Goal: Check status: Check status

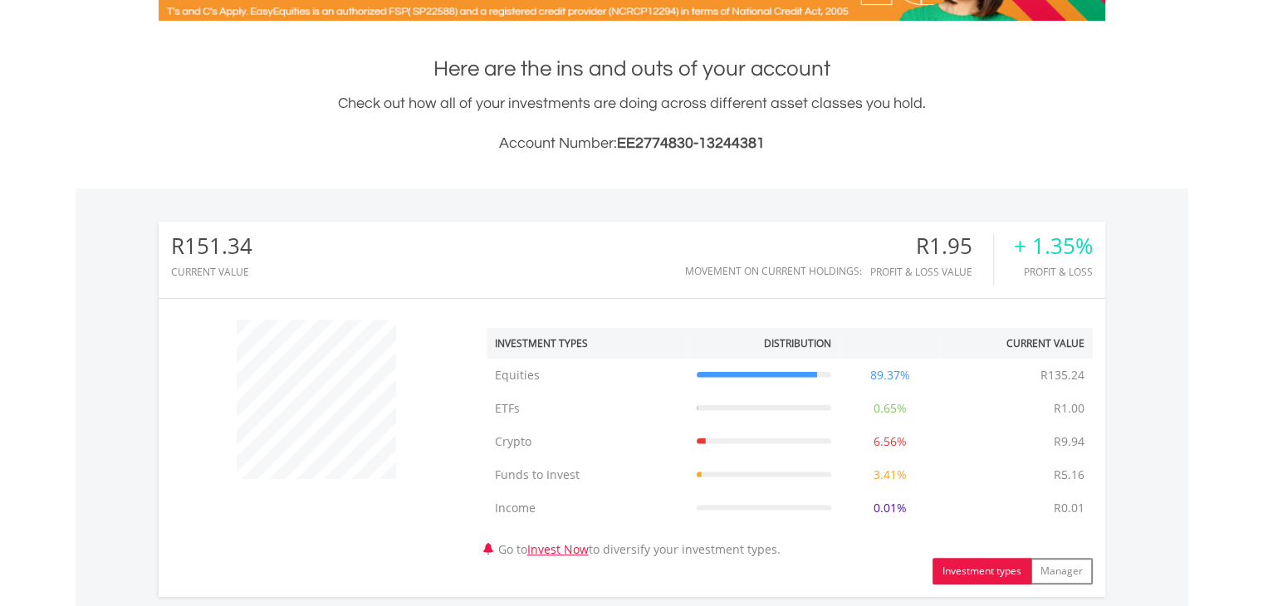
scroll to position [326, 0]
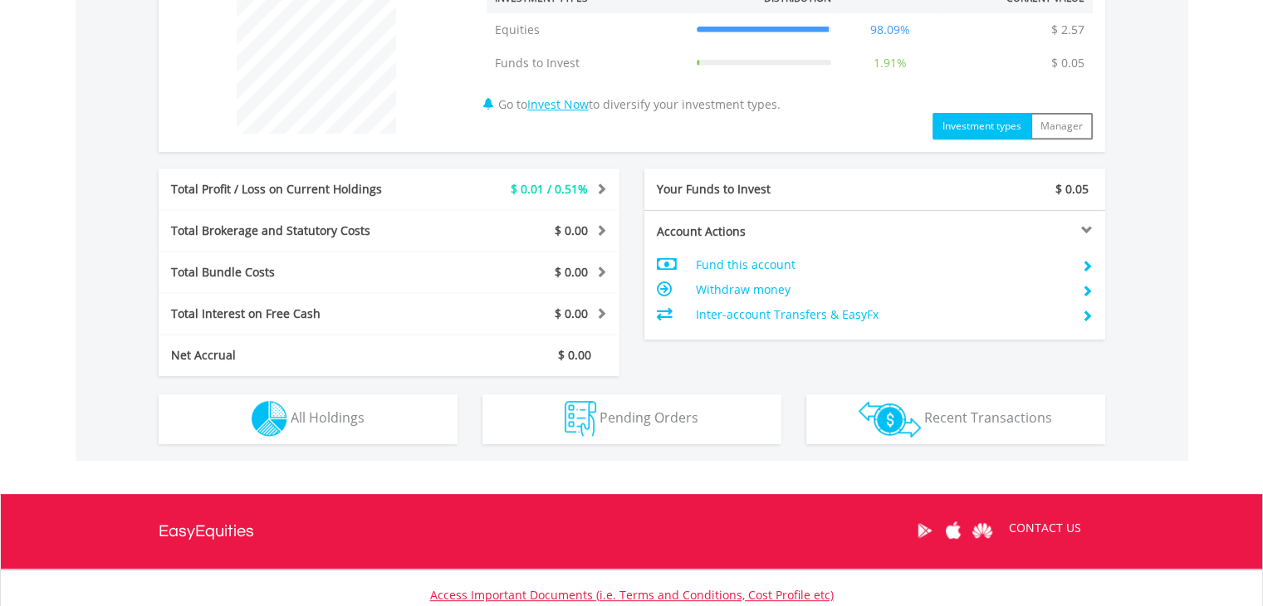
scroll to position [697, 0]
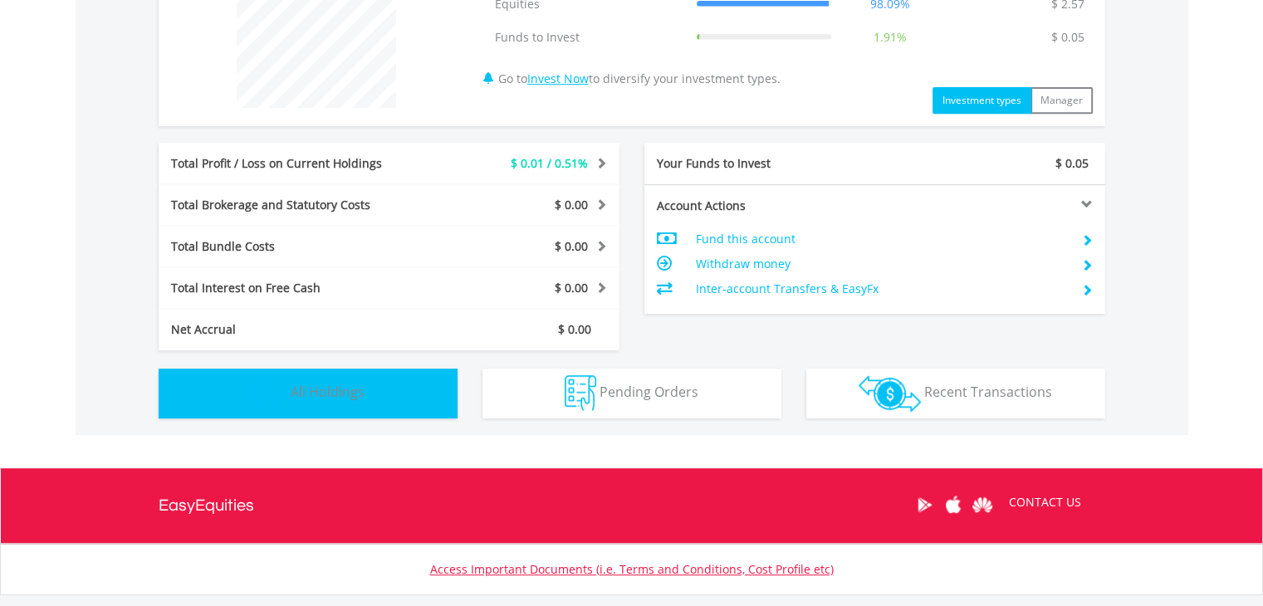
click at [409, 389] on button "Holdings All Holdings" at bounding box center [308, 394] width 299 height 50
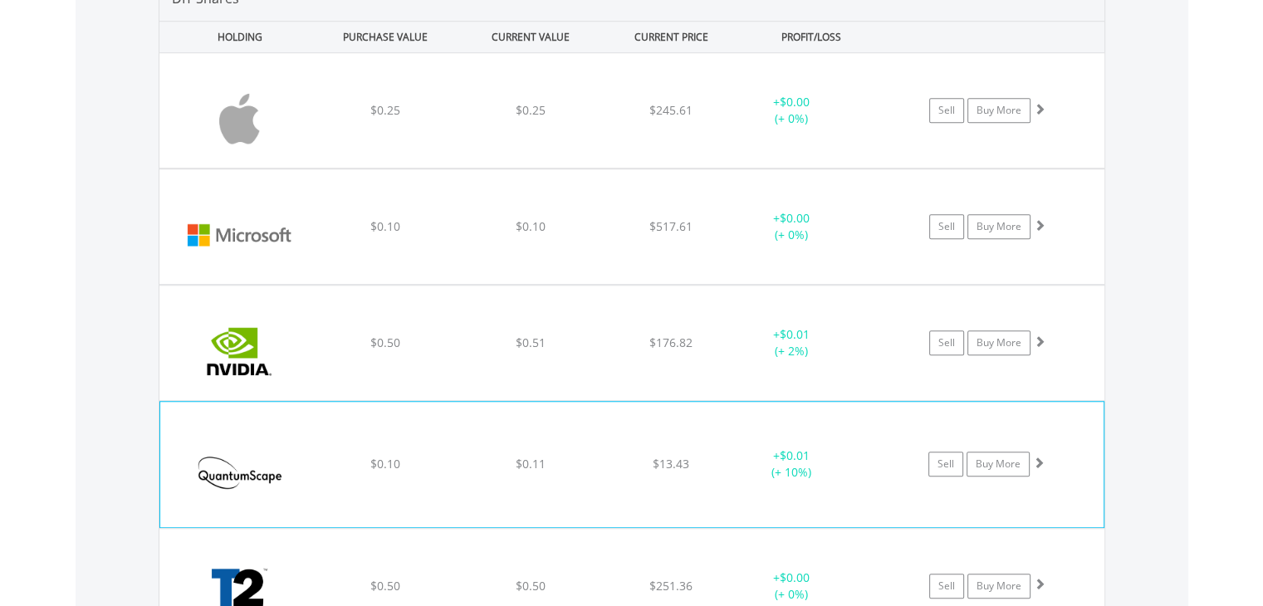
scroll to position [1195, 0]
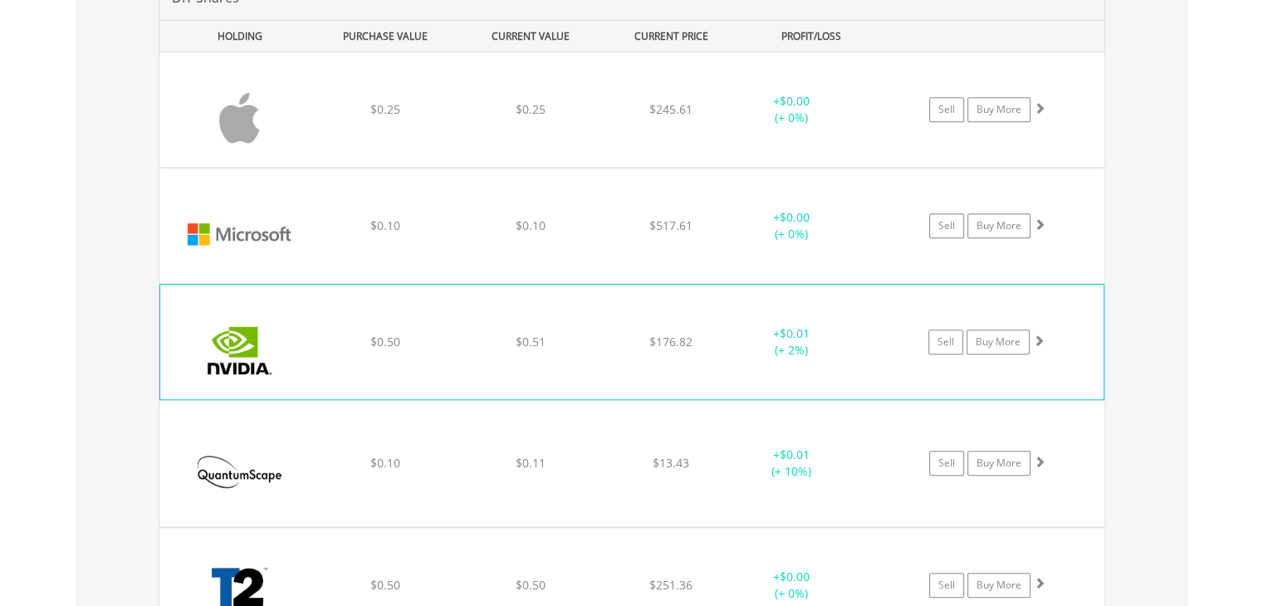
click at [724, 357] on div "﻿ Nvidia Corp $0.50 $0.51 $176.82 + $0.01 (+ 2%) Sell Buy More" at bounding box center [632, 342] width 944 height 115
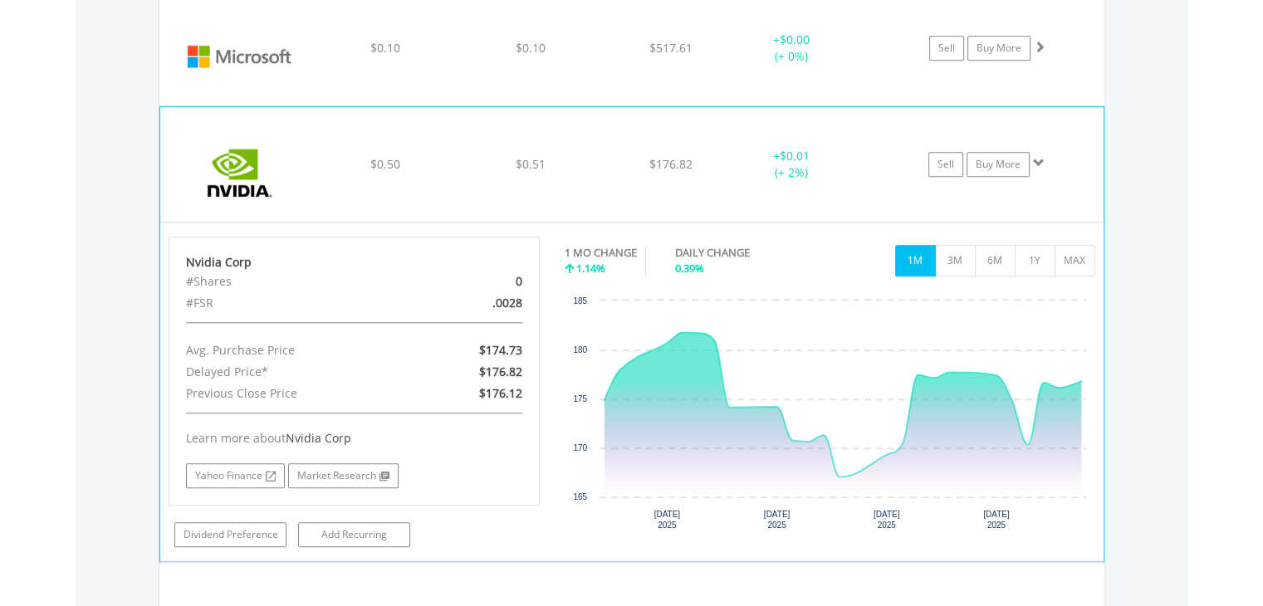
scroll to position [1375, 0]
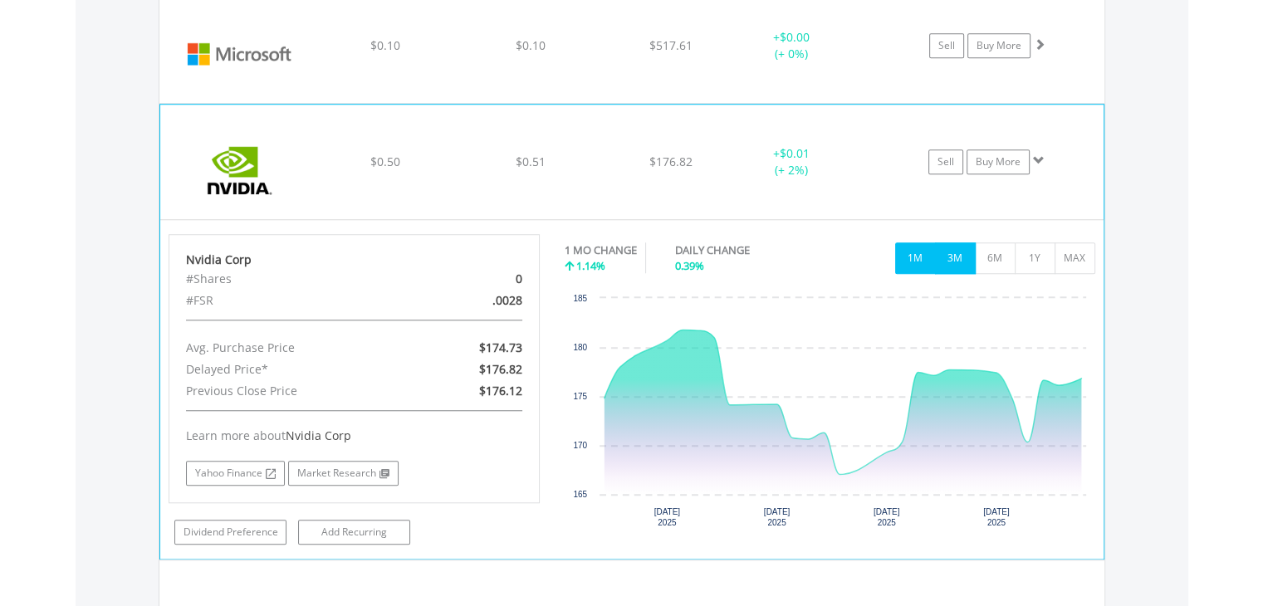
click at [960, 257] on button "3M" at bounding box center [955, 259] width 41 height 32
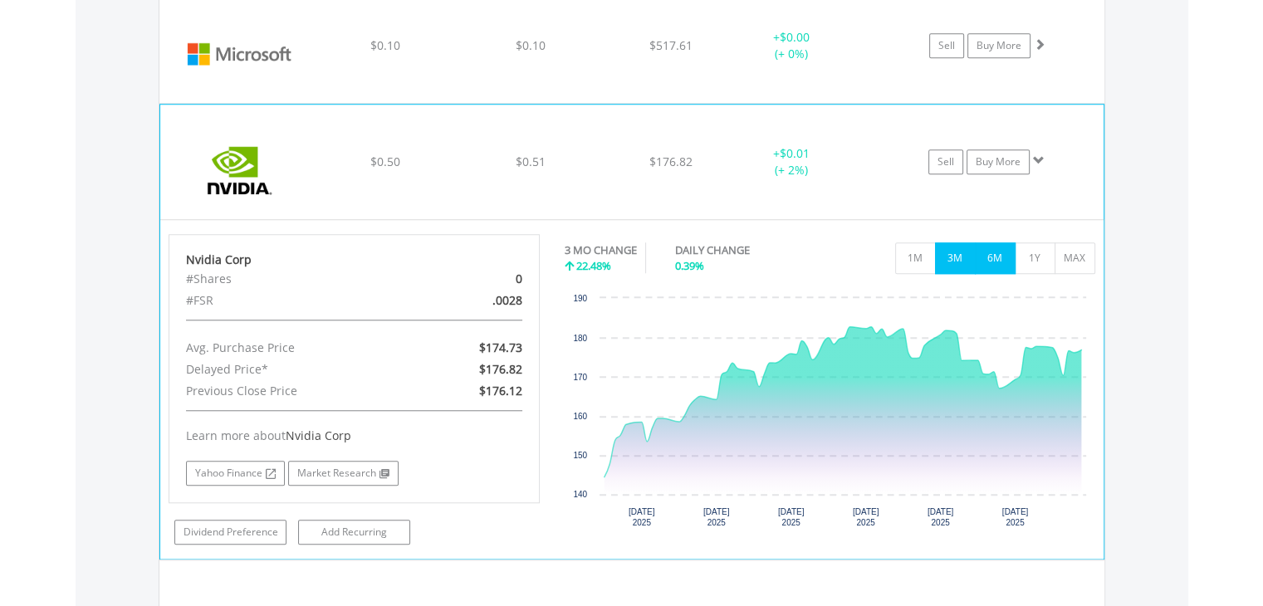
click at [997, 259] on button "6M" at bounding box center [995, 259] width 41 height 32
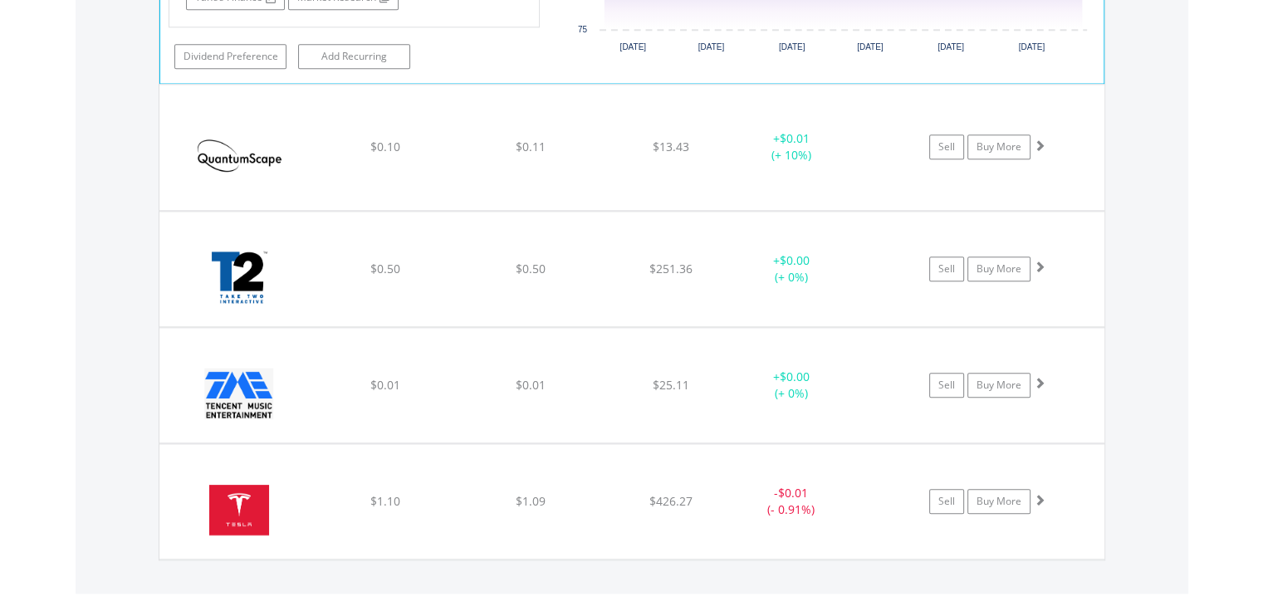
scroll to position [1852, 0]
click at [787, 268] on div "+ $0.00 (+ 0%)" at bounding box center [790, 268] width 125 height 33
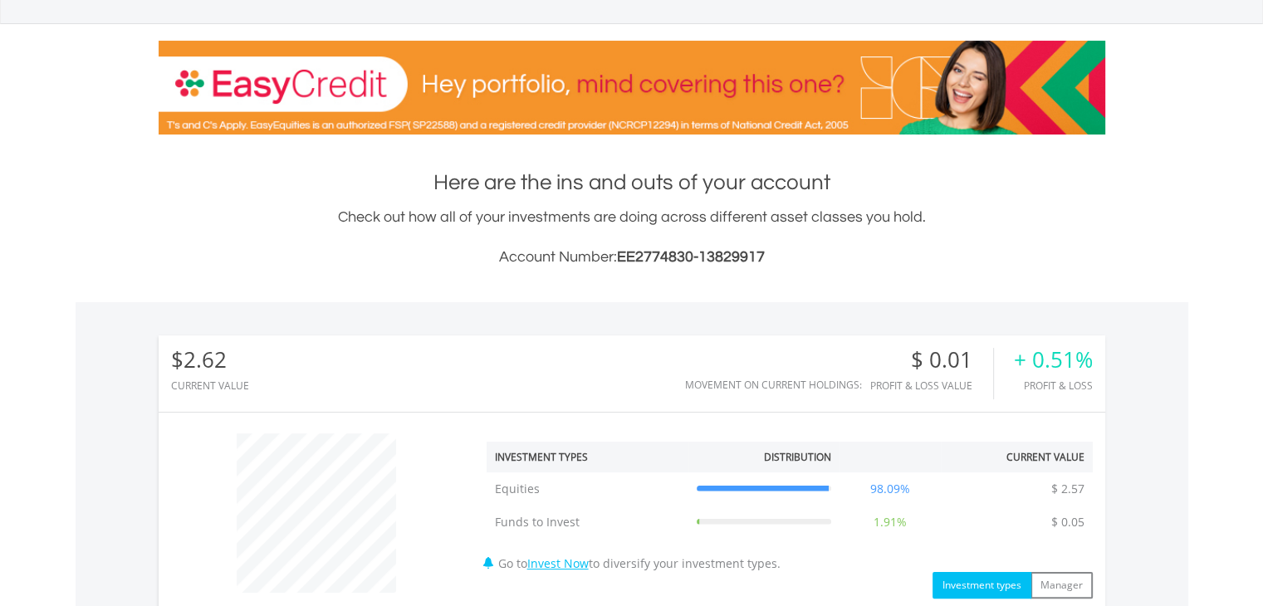
scroll to position [206, 0]
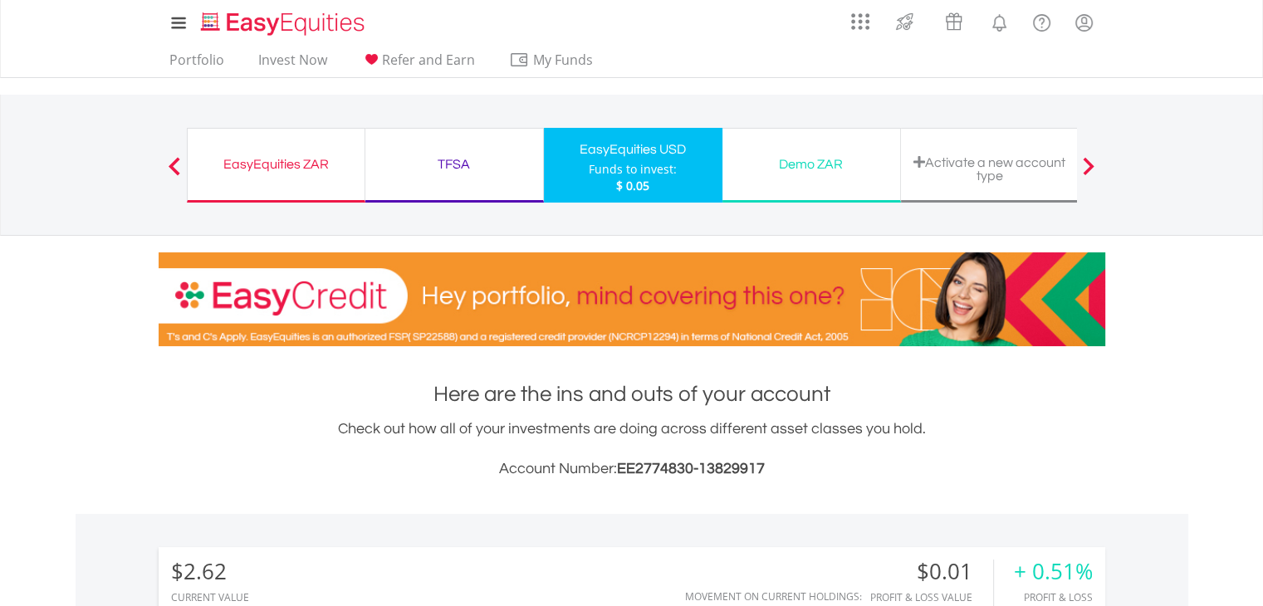
click at [172, 166] on span at bounding box center [175, 166] width 12 height 18
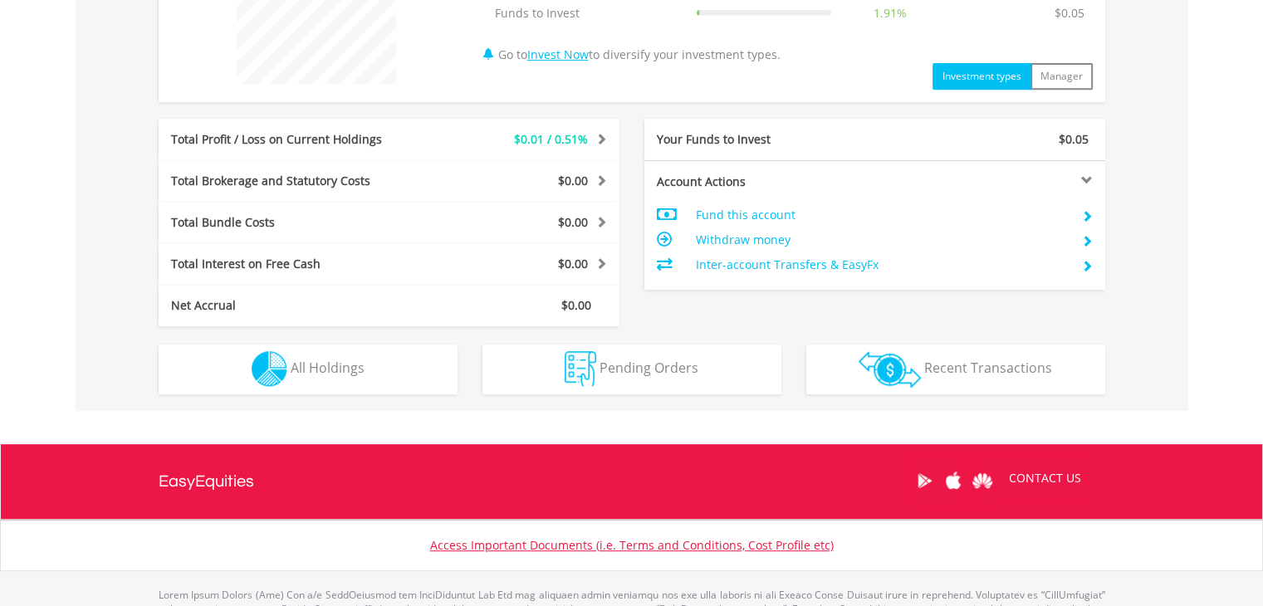
scroll to position [740, 0]
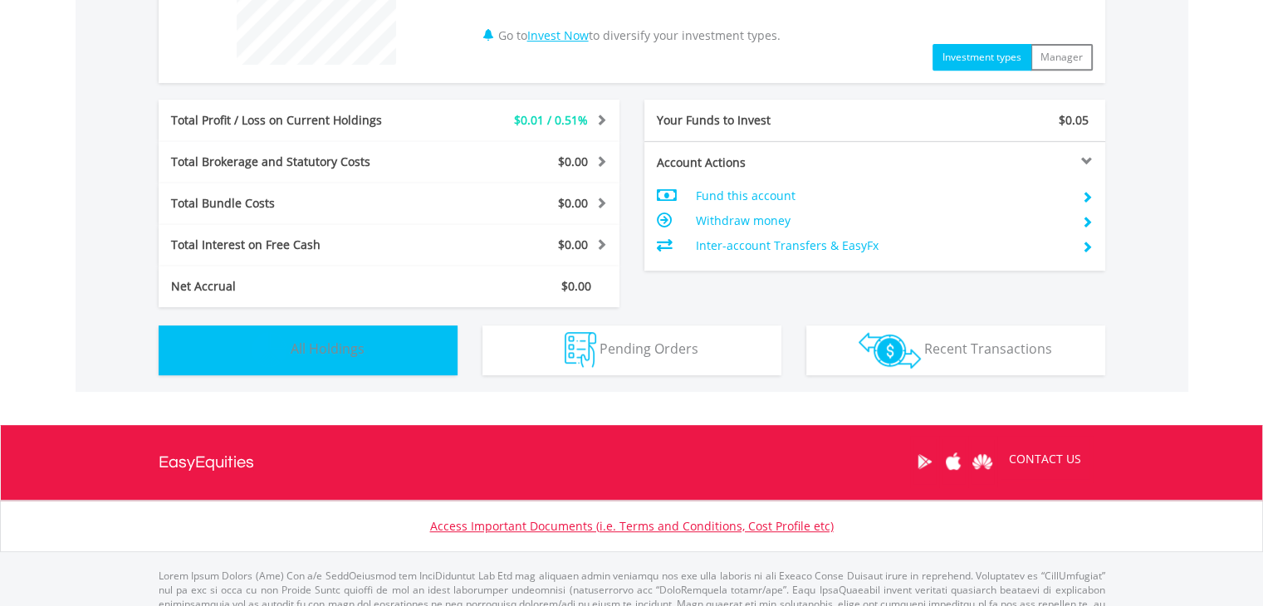
click at [376, 359] on button "Holdings All Holdings" at bounding box center [308, 351] width 299 height 50
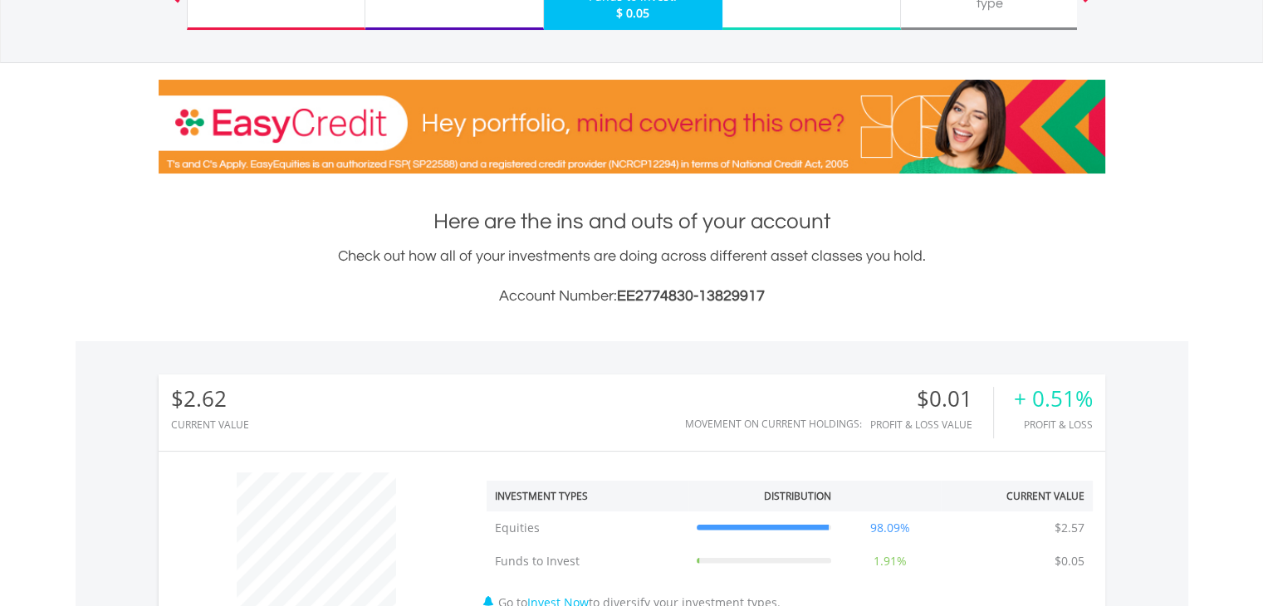
scroll to position [0, 0]
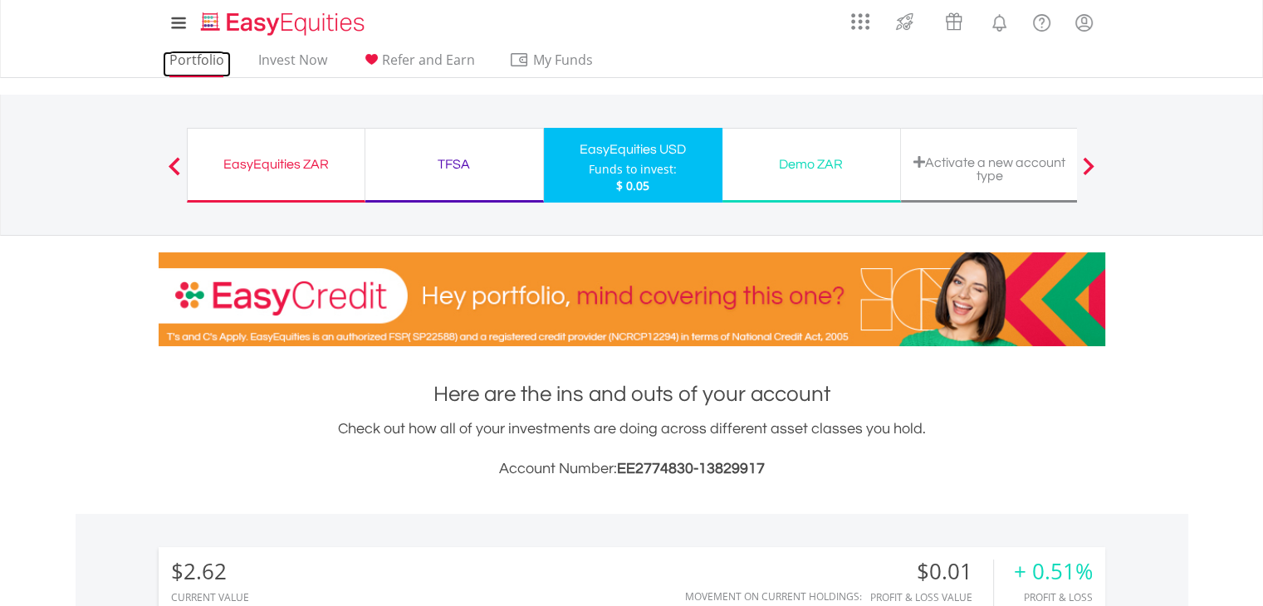
click at [196, 51] on link "Portfolio" at bounding box center [197, 64] width 68 height 26
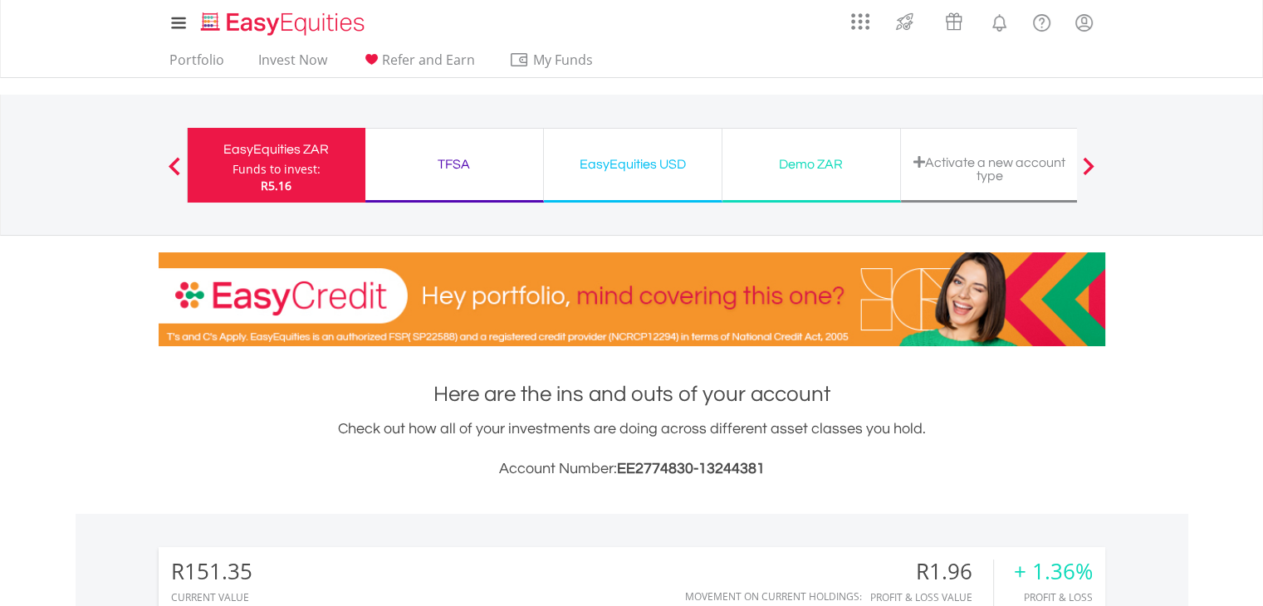
click at [1238, 316] on div "My Investments Invest Now New Listings Sell My Recurring Investments Pending Or…" at bounding box center [631, 173] width 1263 height 346
click at [177, 169] on span at bounding box center [175, 166] width 12 height 18
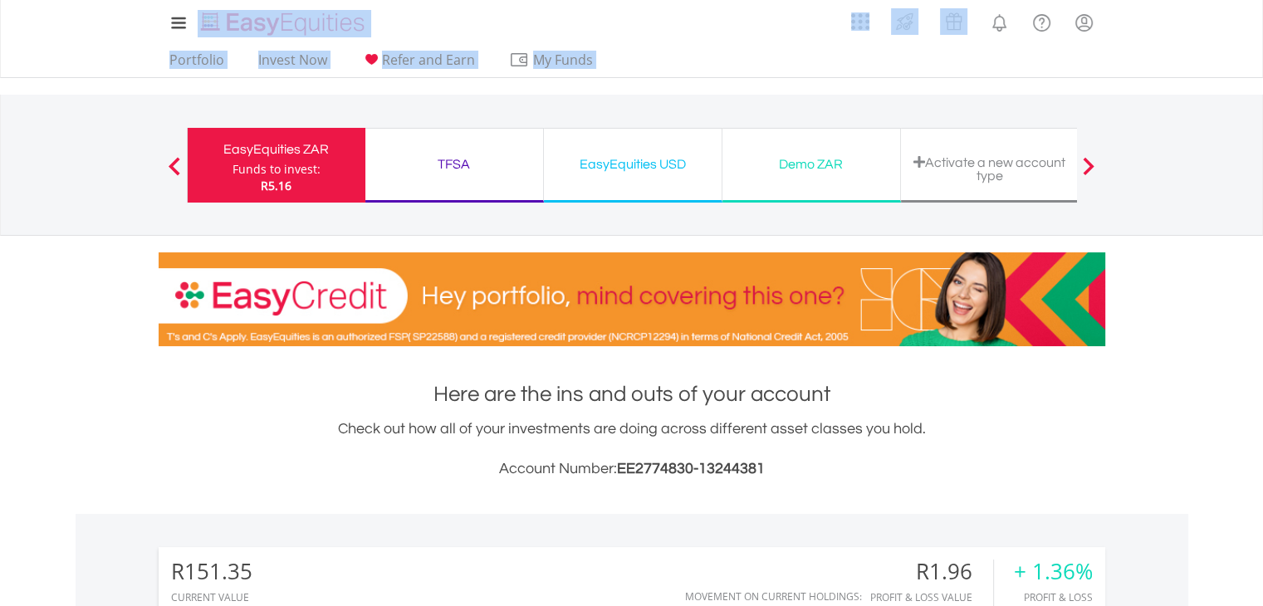
drag, startPoint x: 128, startPoint y: 87, endPoint x: 233, endPoint y: 39, distance: 115.2
click at [233, 39] on div "My Investments Invest Now New Listings Sell My Recurring Investments Pending Or…" at bounding box center [631, 173] width 1263 height 346
click at [205, 54] on link "Portfolio" at bounding box center [197, 64] width 68 height 26
